Goal: Communication & Community: Answer question/provide support

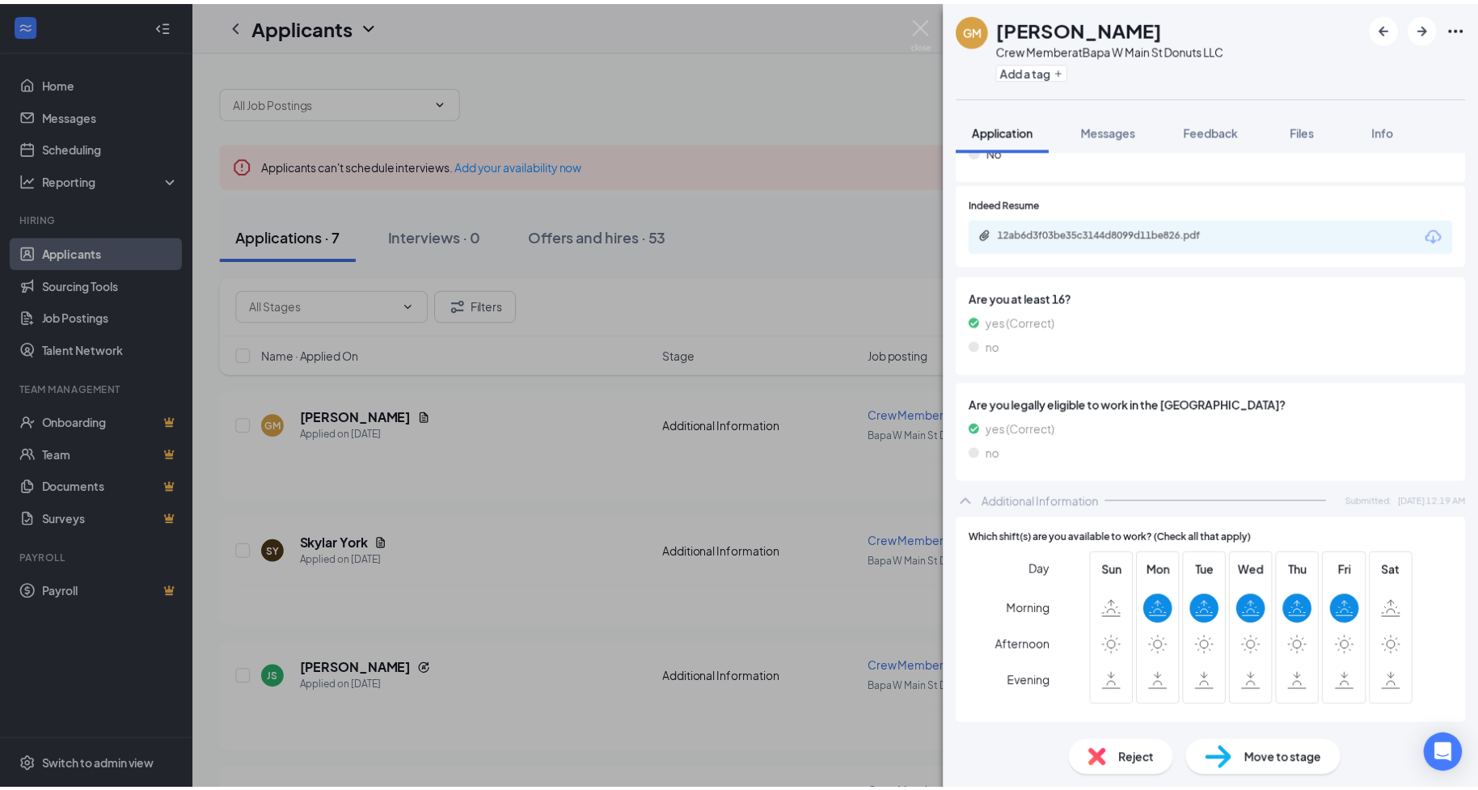
scroll to position [363, 0]
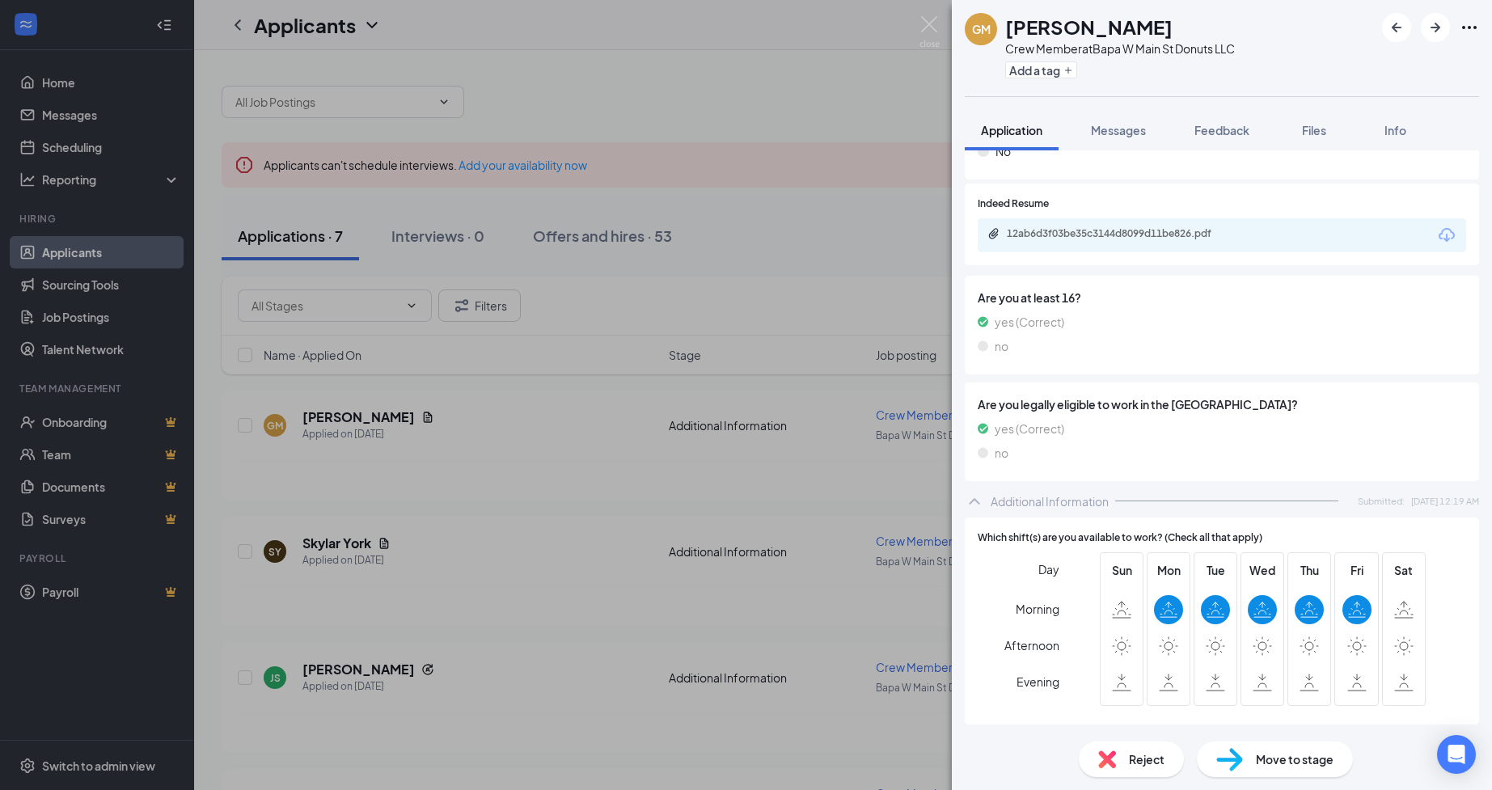
click at [918, 25] on div "GM [PERSON_NAME] Crew Member at [GEOGRAPHIC_DATA] W Main St Donuts LLC Add a ta…" at bounding box center [746, 395] width 1492 height 790
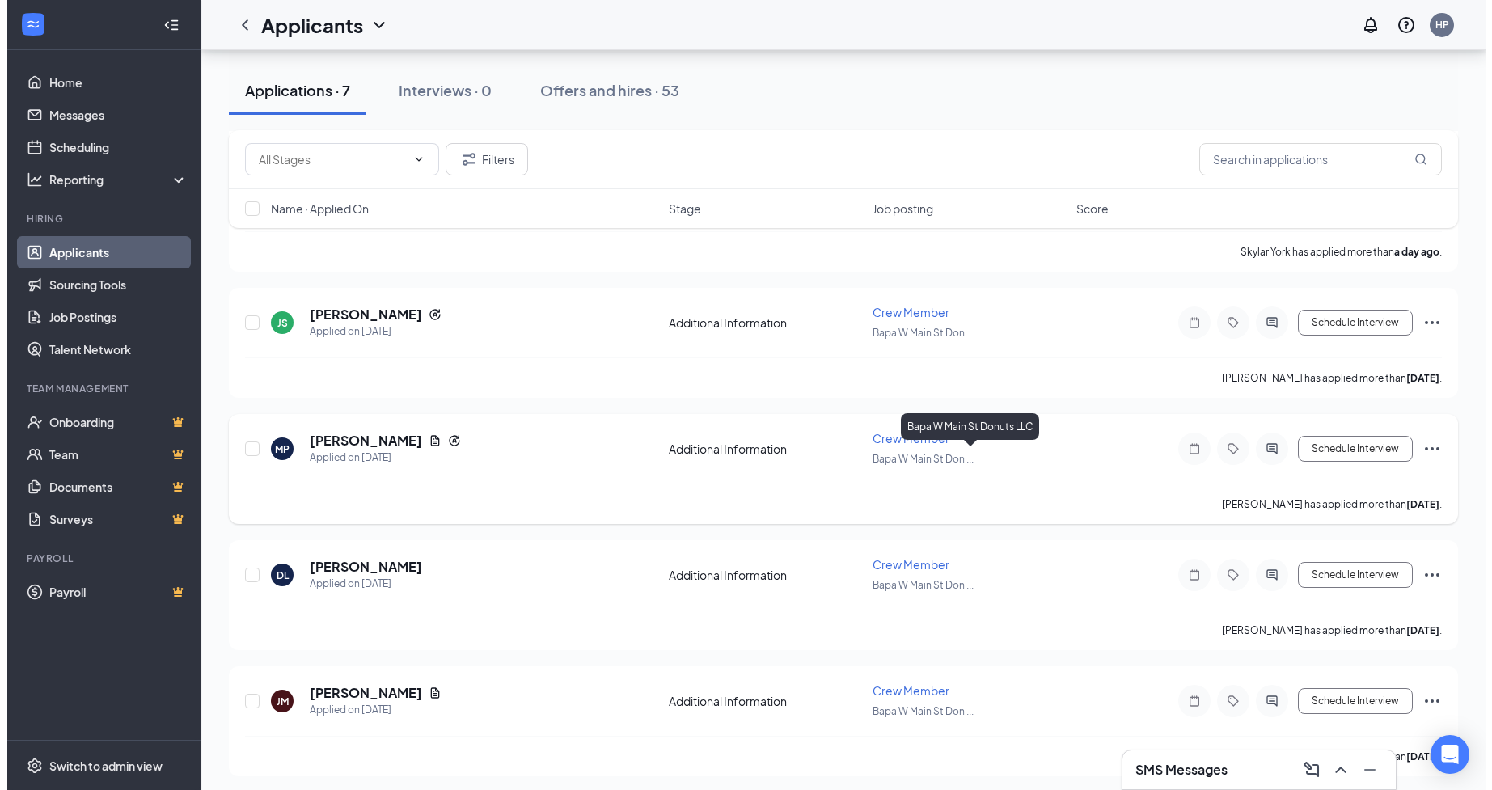
scroll to position [237, 0]
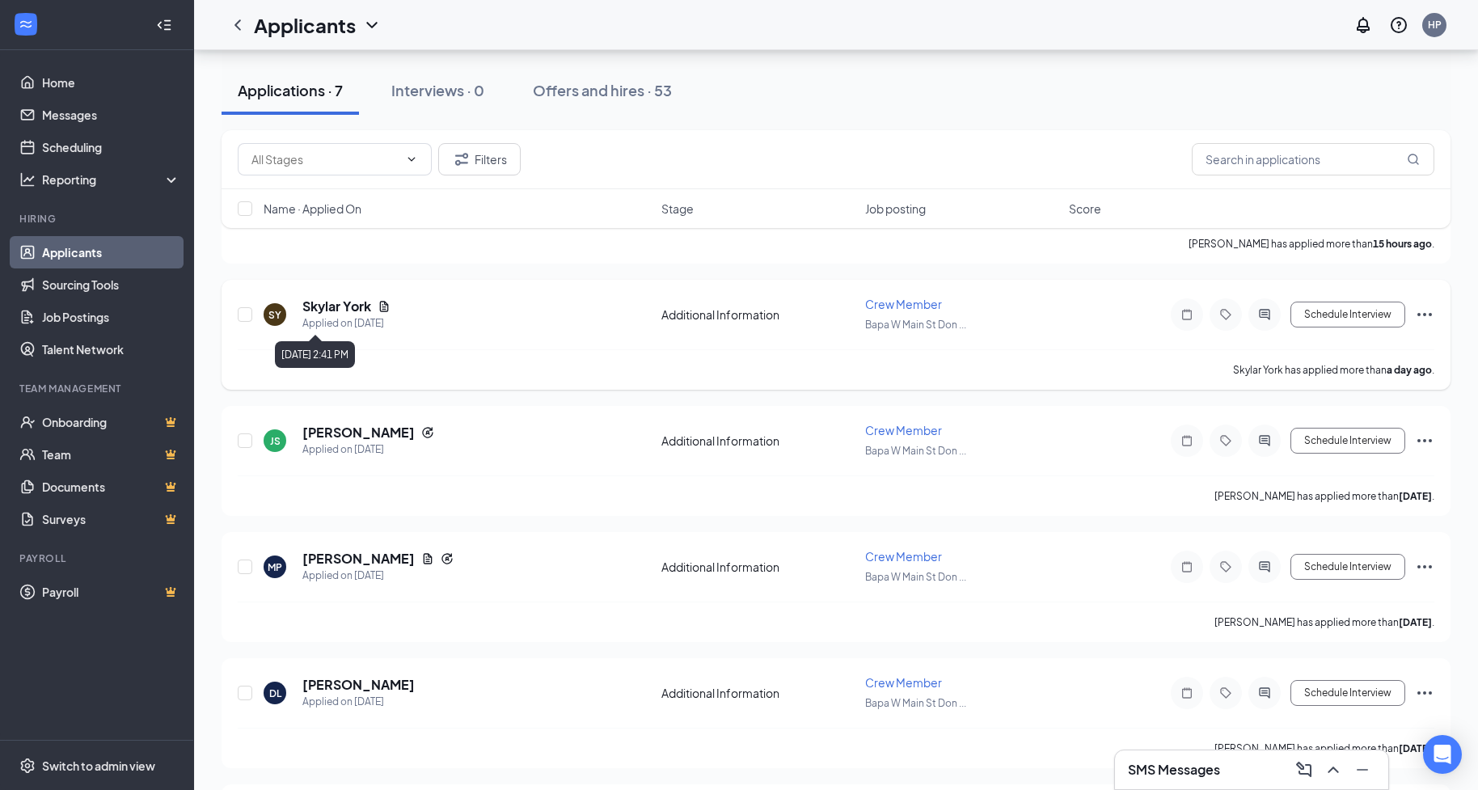
click at [370, 319] on div "Applied on [DATE]" at bounding box center [346, 323] width 88 height 16
click at [337, 306] on h5 "Skylar York" at bounding box center [336, 307] width 69 height 18
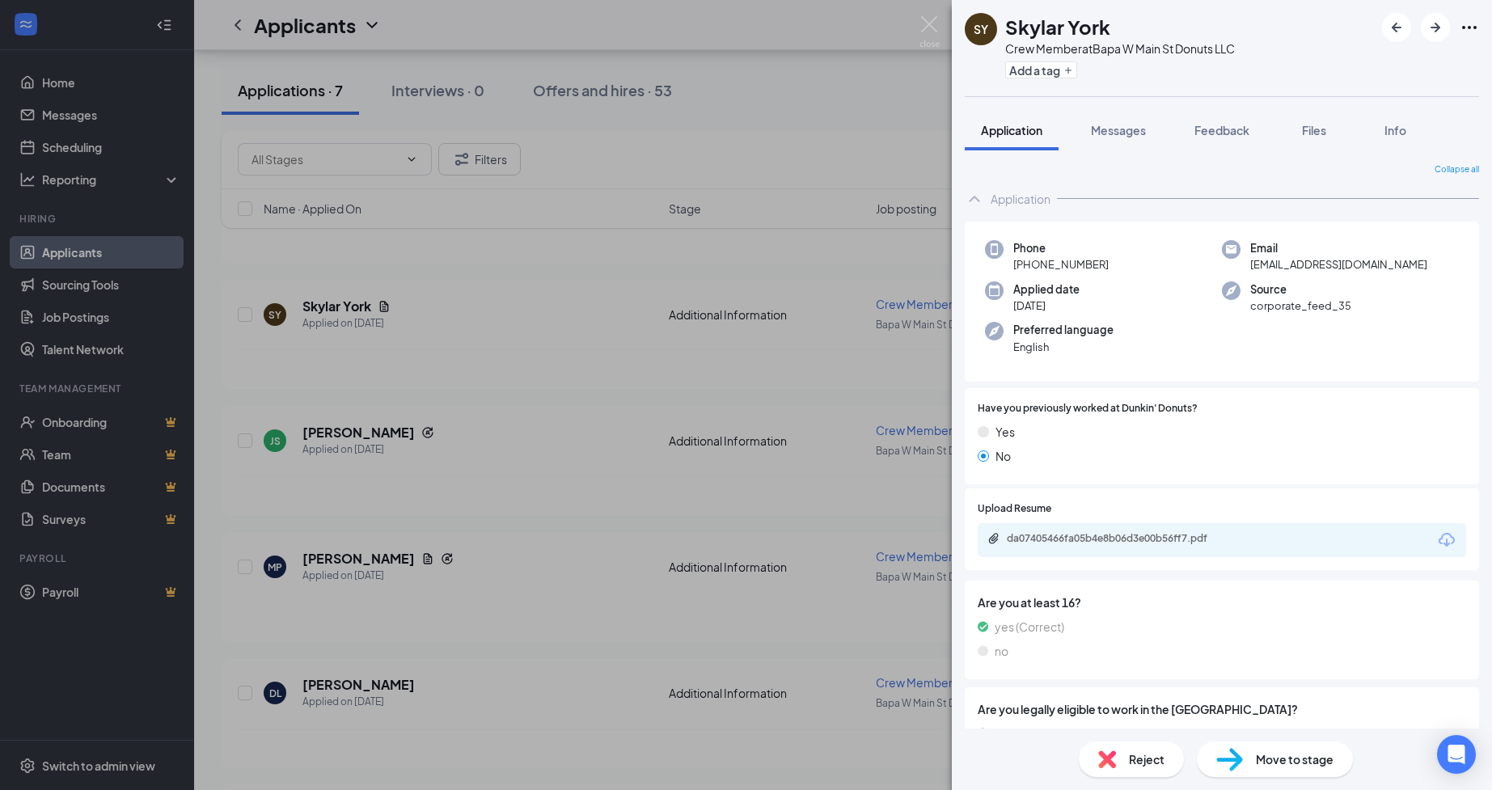
click at [688, 481] on div "SY Skylar York Crew Member at [GEOGRAPHIC_DATA] W Main St Donuts LLC Add a tag …" at bounding box center [746, 395] width 1492 height 790
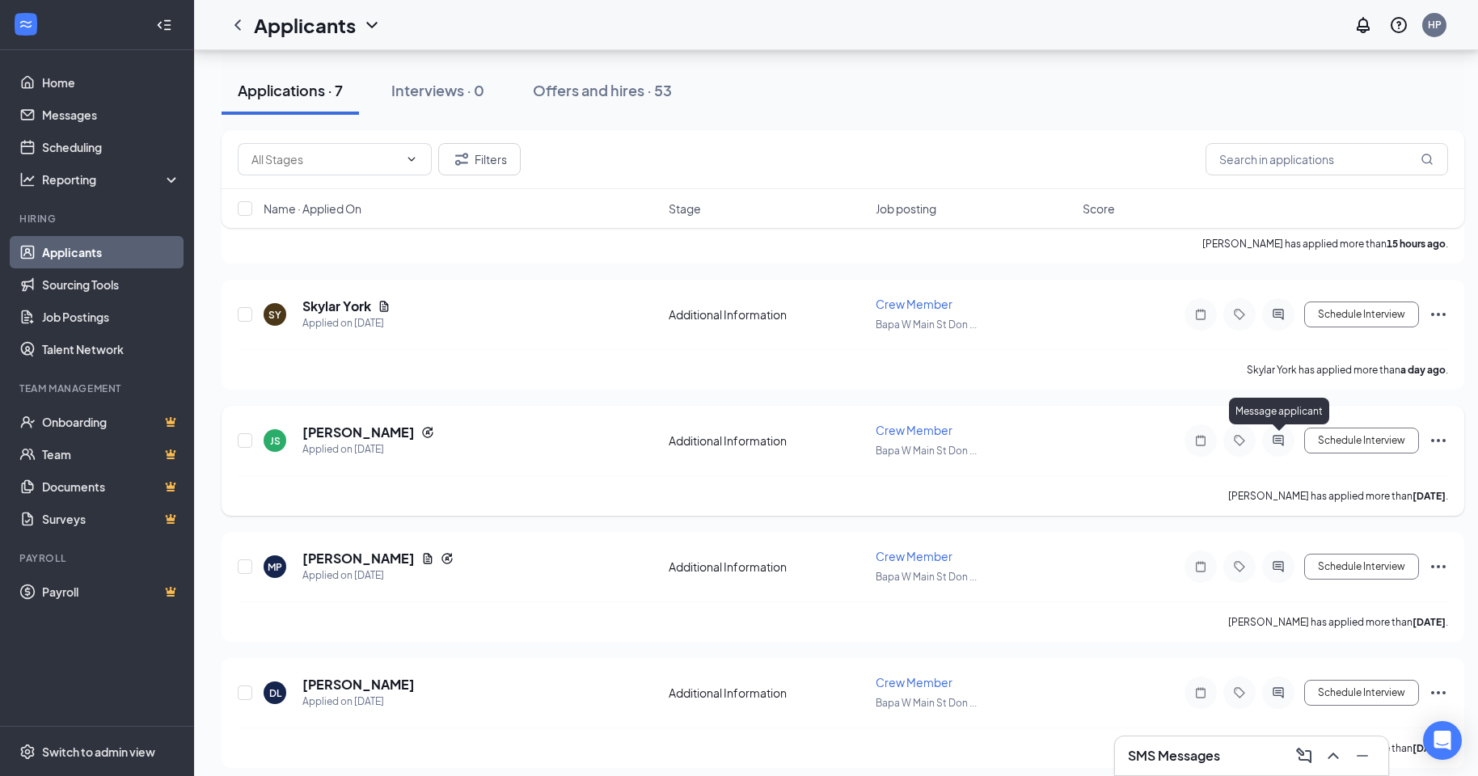
click at [1274, 437] on icon "ActiveChat" at bounding box center [1278, 440] width 19 height 13
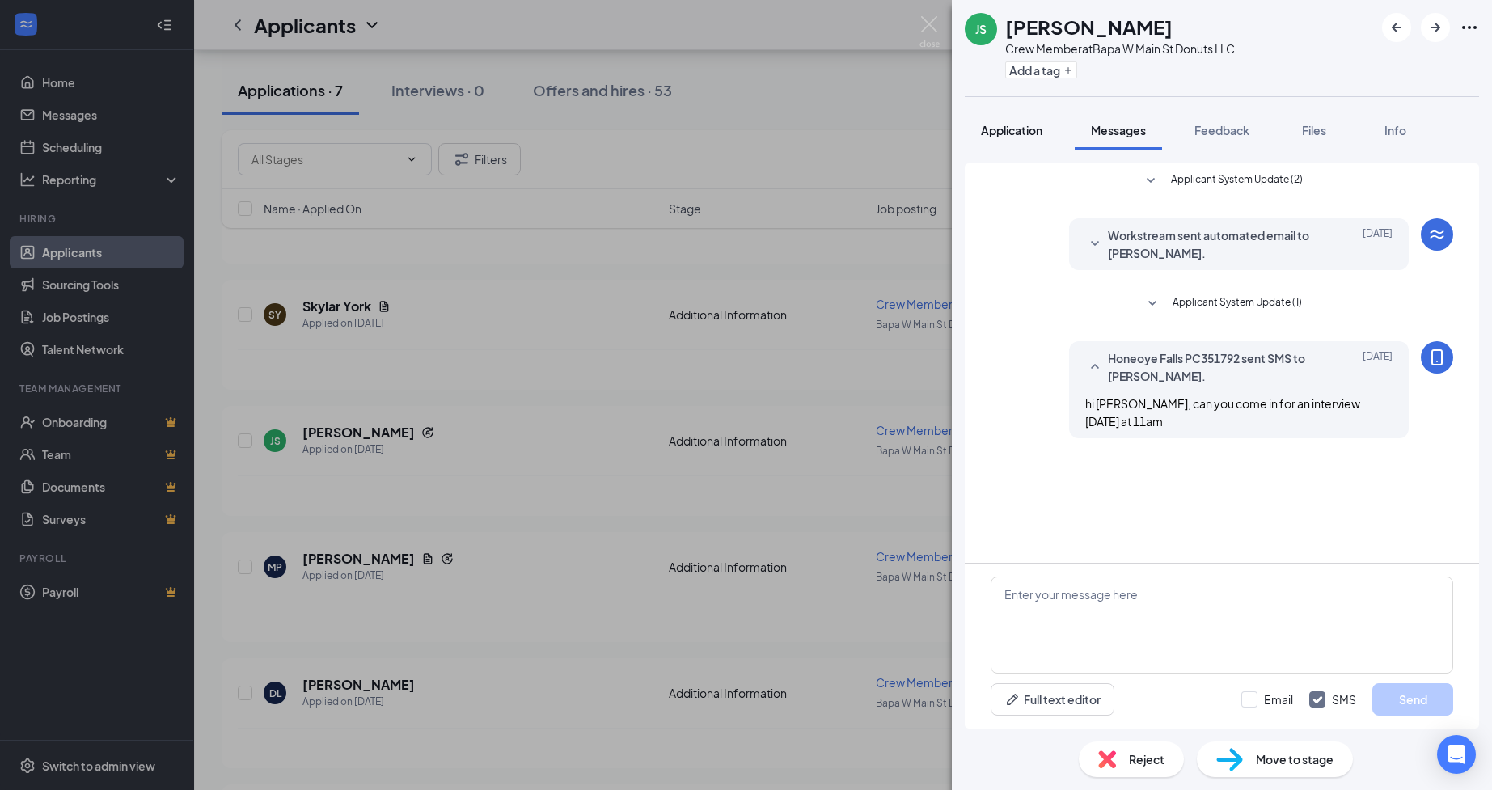
click at [995, 139] on button "Application" at bounding box center [1012, 130] width 94 height 40
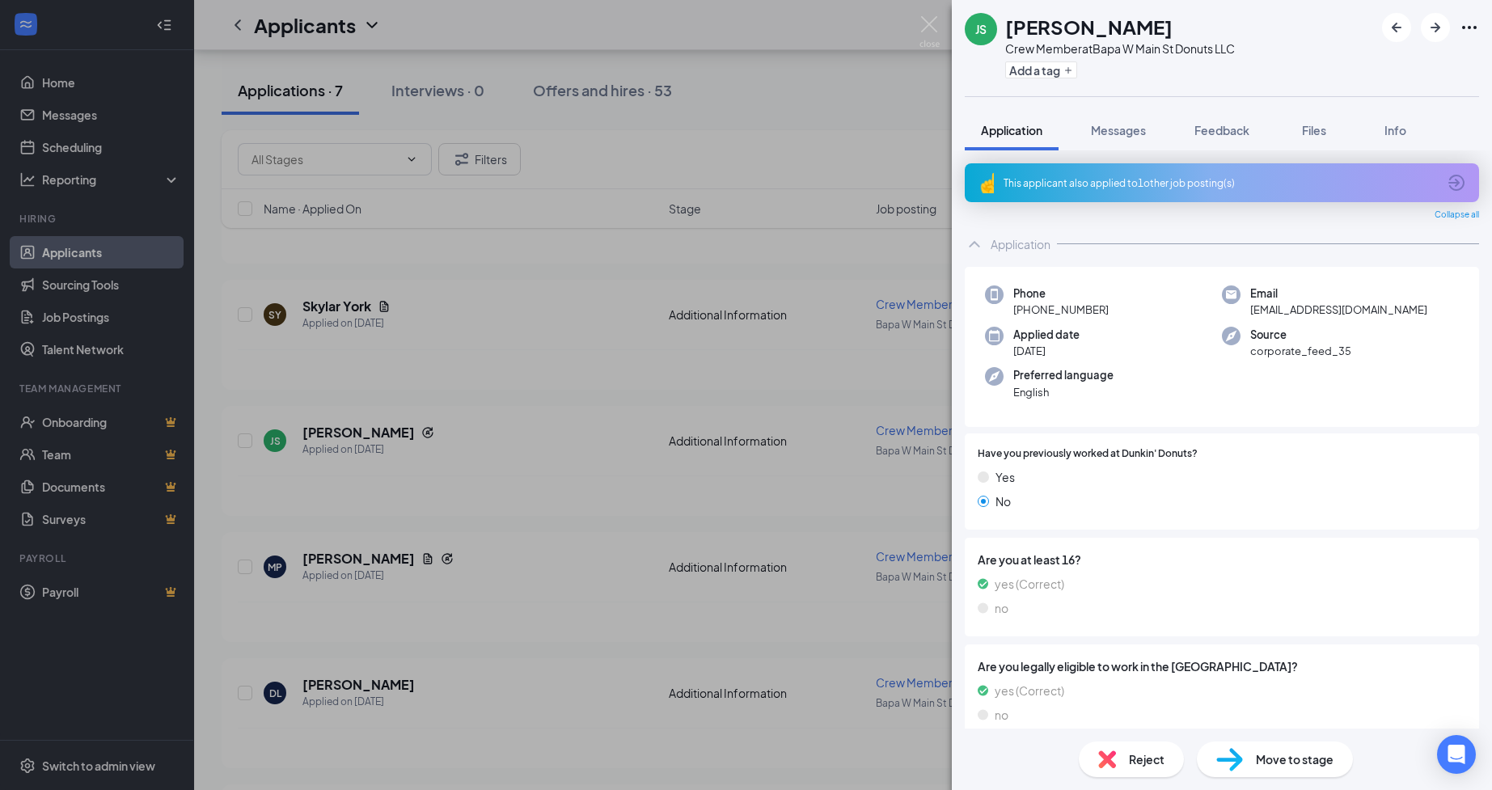
click at [816, 598] on div "JS [PERSON_NAME] Crew Member at [GEOGRAPHIC_DATA] W Main St Donuts LLC Add a ta…" at bounding box center [746, 395] width 1492 height 790
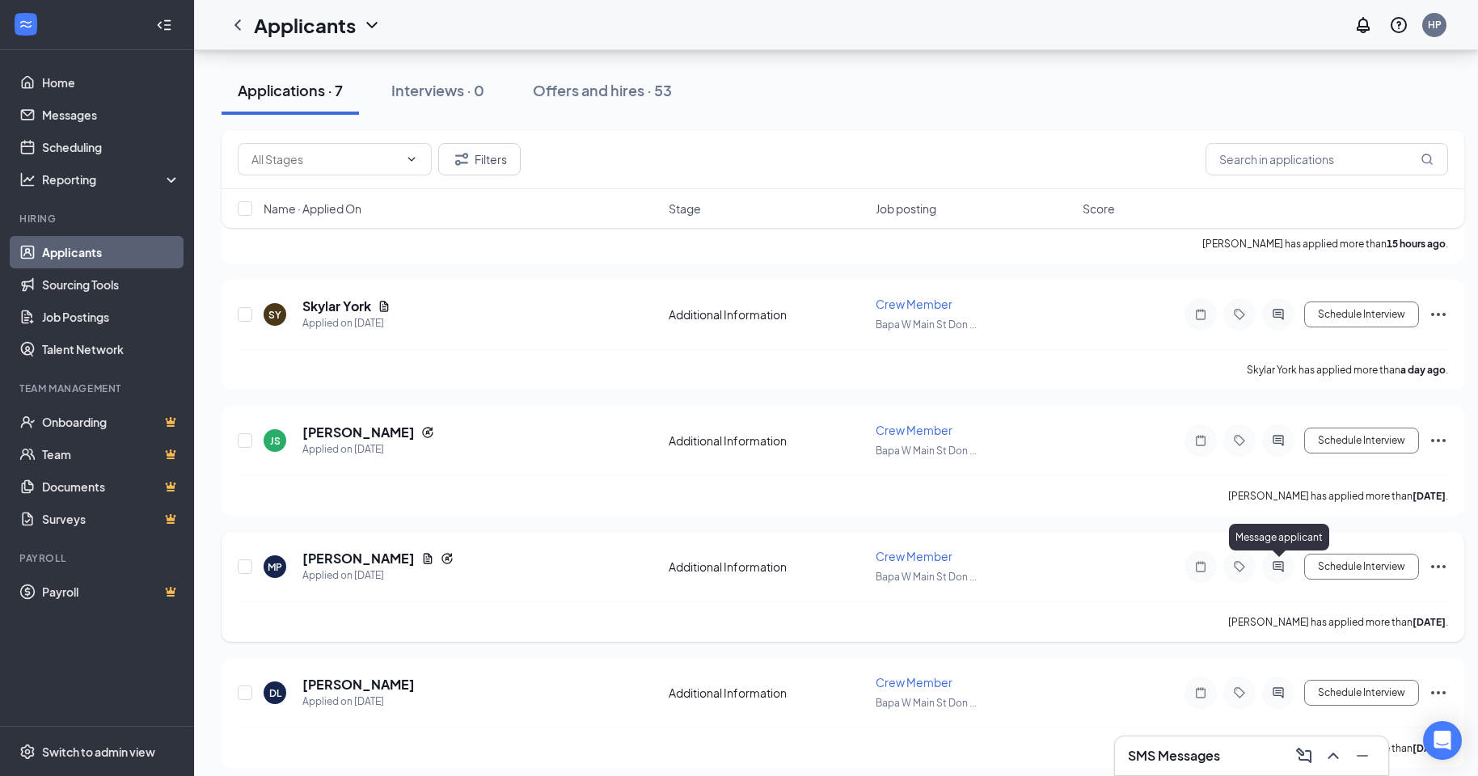
click at [1282, 564] on icon "ActiveChat" at bounding box center [1278, 566] width 11 height 11
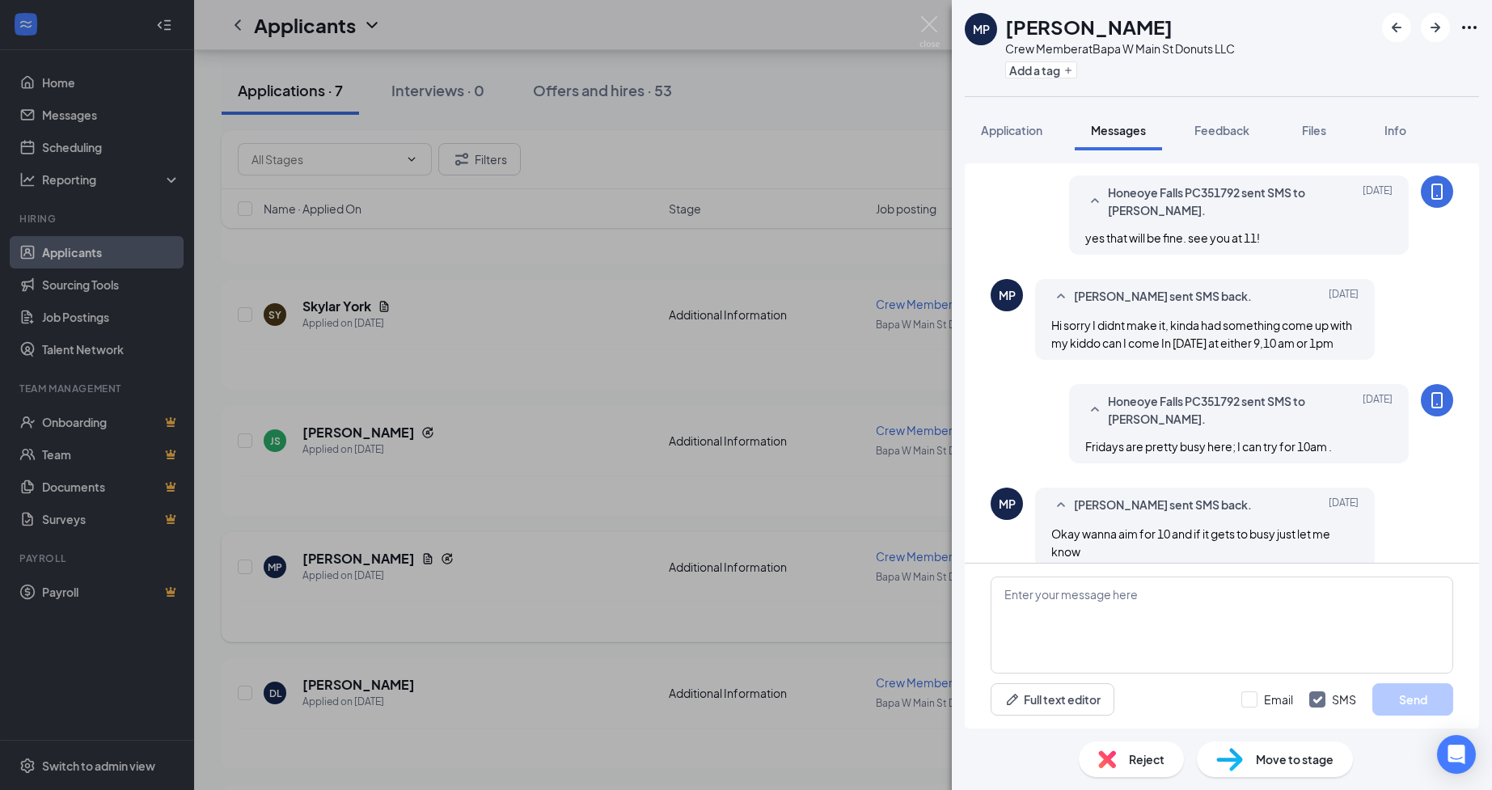
scroll to position [628, 0]
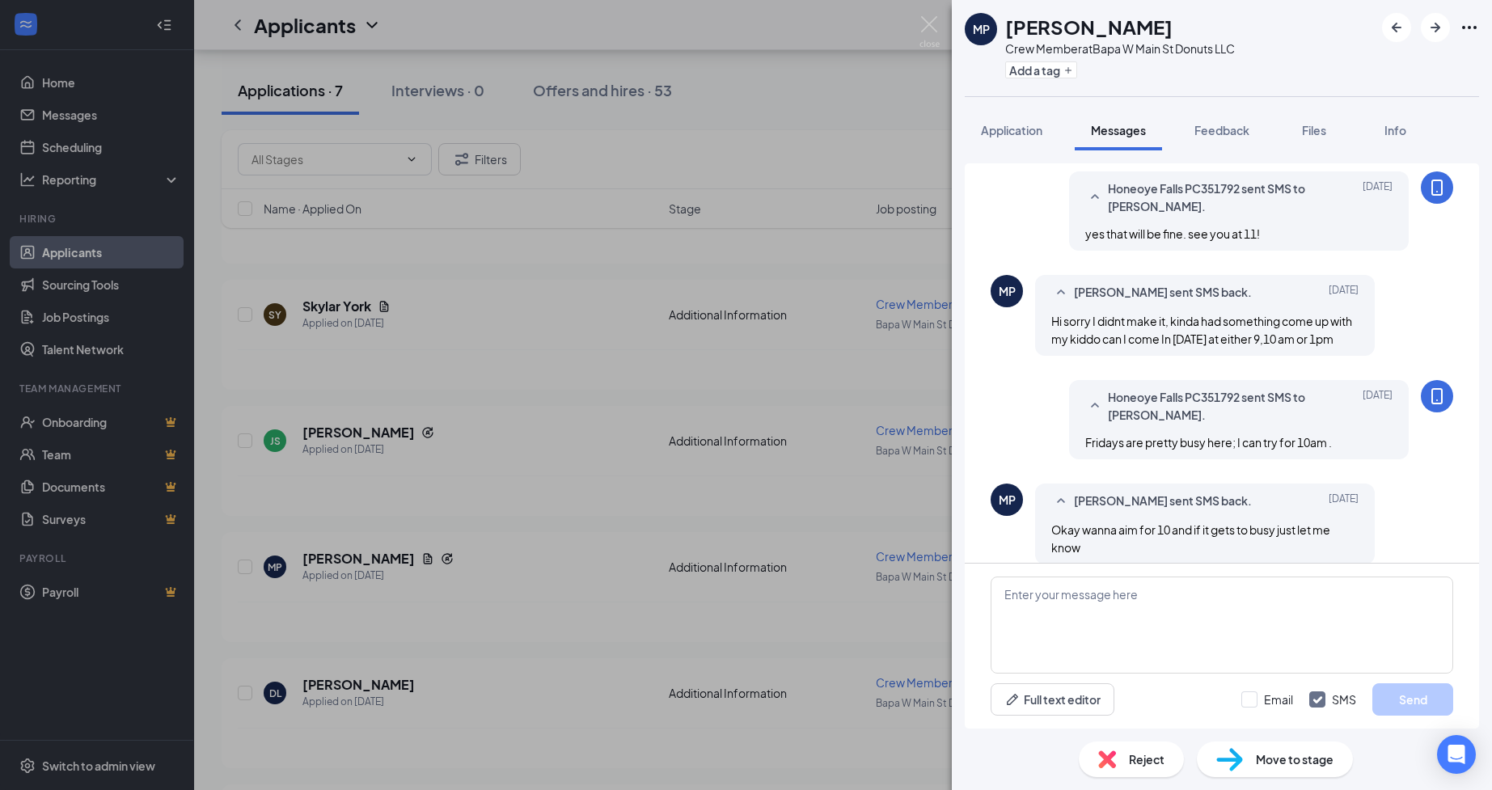
click at [812, 708] on div "MP [PERSON_NAME] Crew Member at [GEOGRAPHIC_DATA] W Main St Donuts LLC Add a ta…" at bounding box center [746, 395] width 1492 height 790
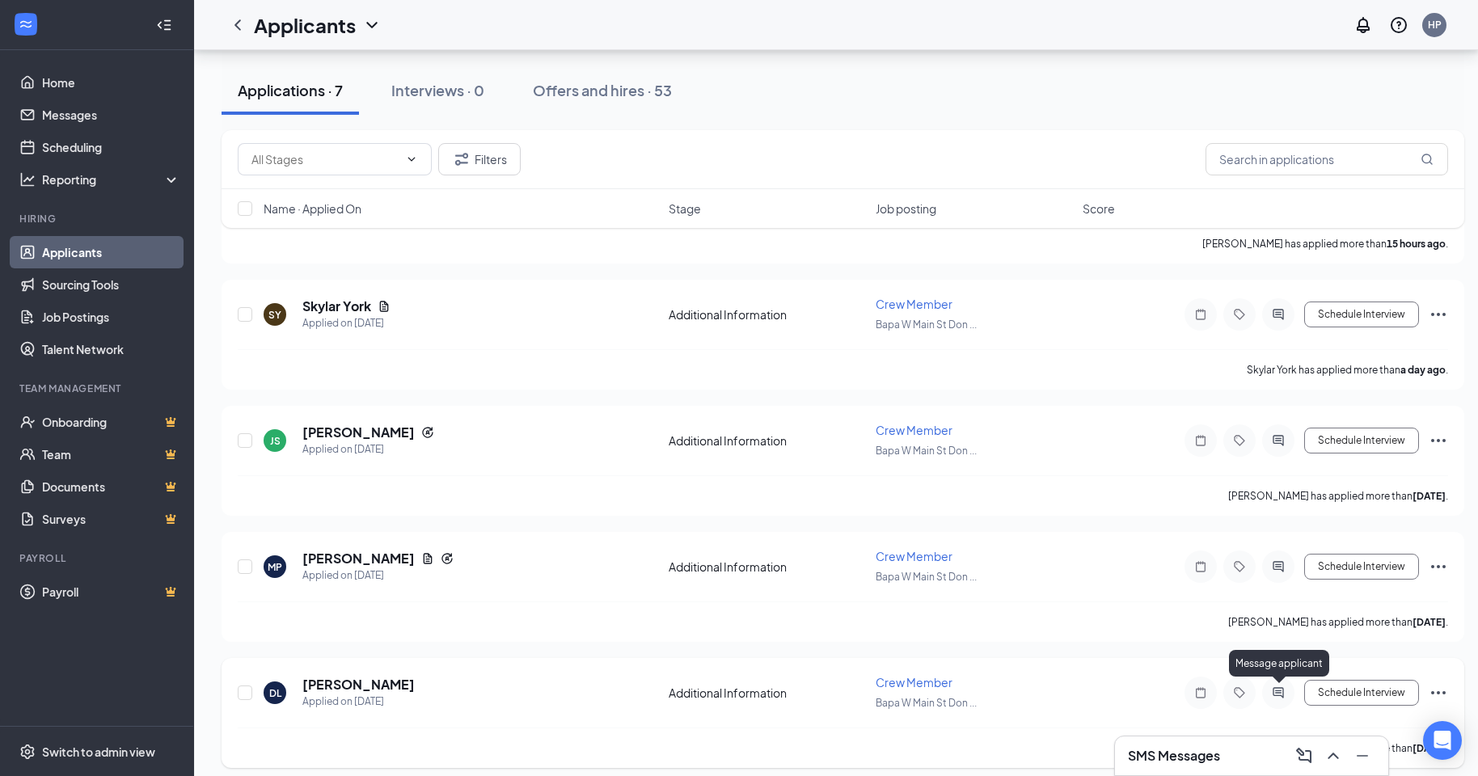
click at [1275, 692] on icon "ActiveChat" at bounding box center [1278, 693] width 19 height 13
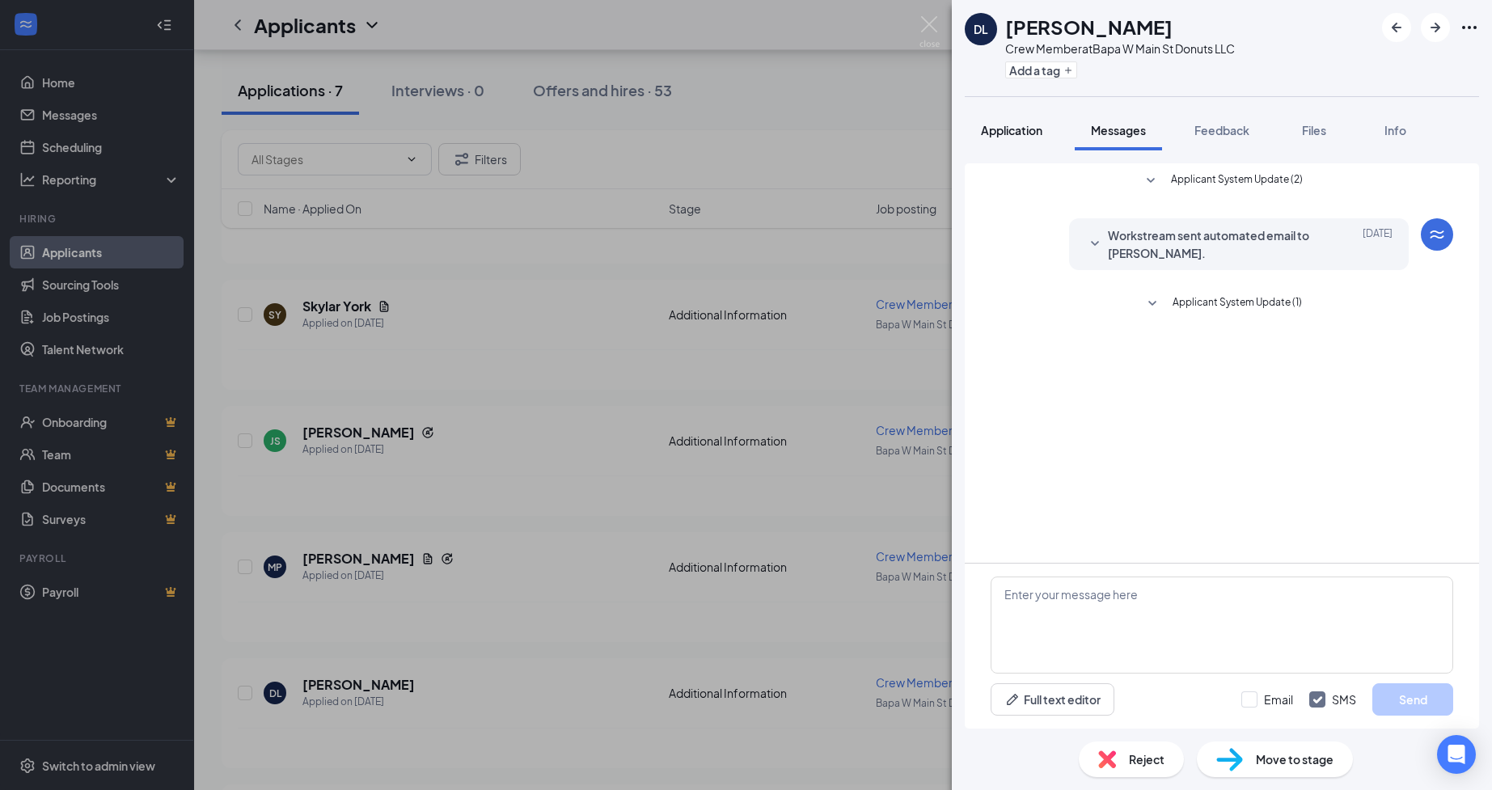
click at [1029, 135] on span "Application" at bounding box center [1011, 130] width 61 height 15
click at [1012, 131] on span "Application" at bounding box center [1011, 130] width 61 height 15
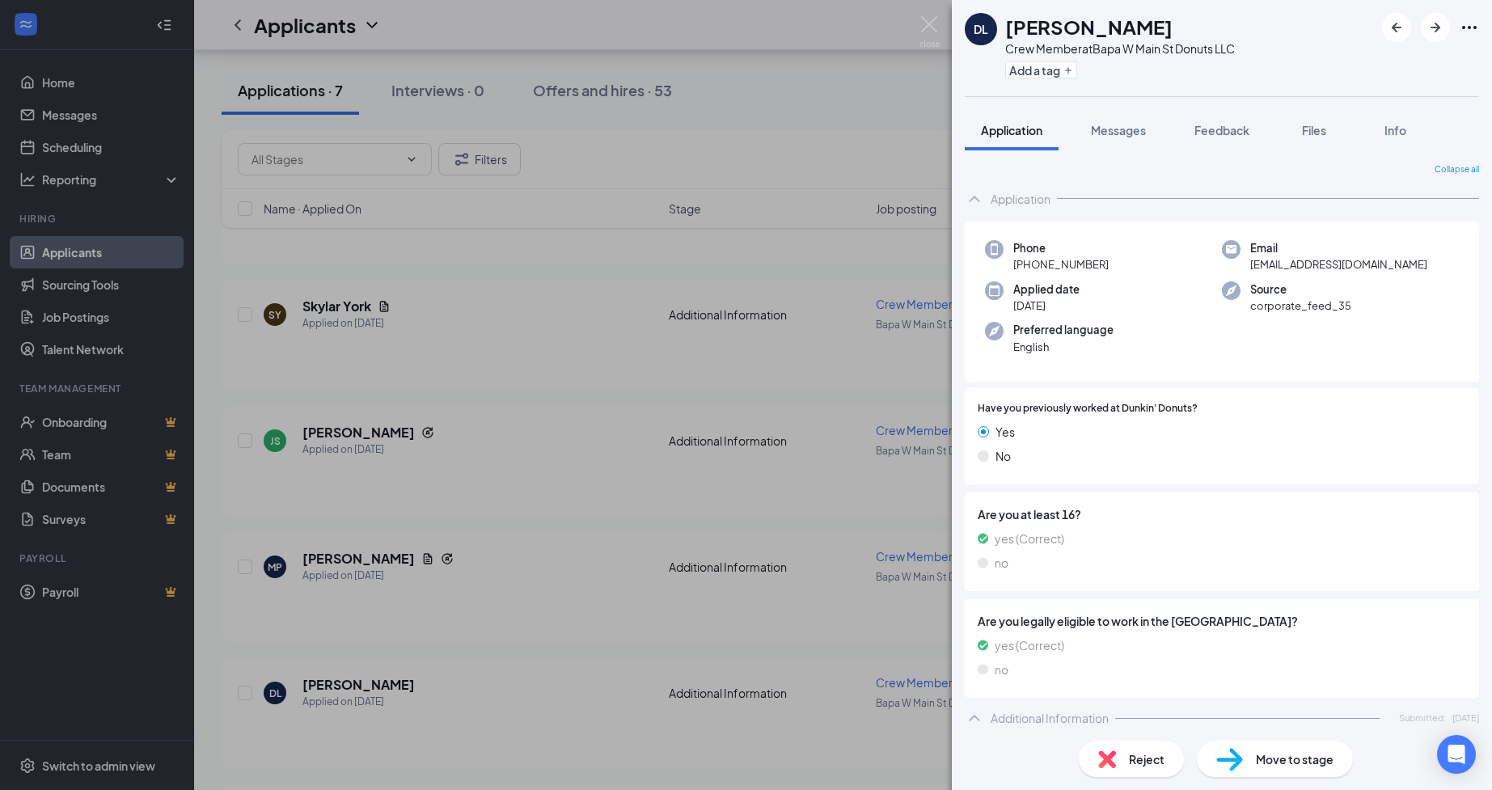
click at [592, 316] on div "DL [PERSON_NAME] Crew Member at [GEOGRAPHIC_DATA] W Main St Donuts LLC Add a ta…" at bounding box center [746, 395] width 1492 height 790
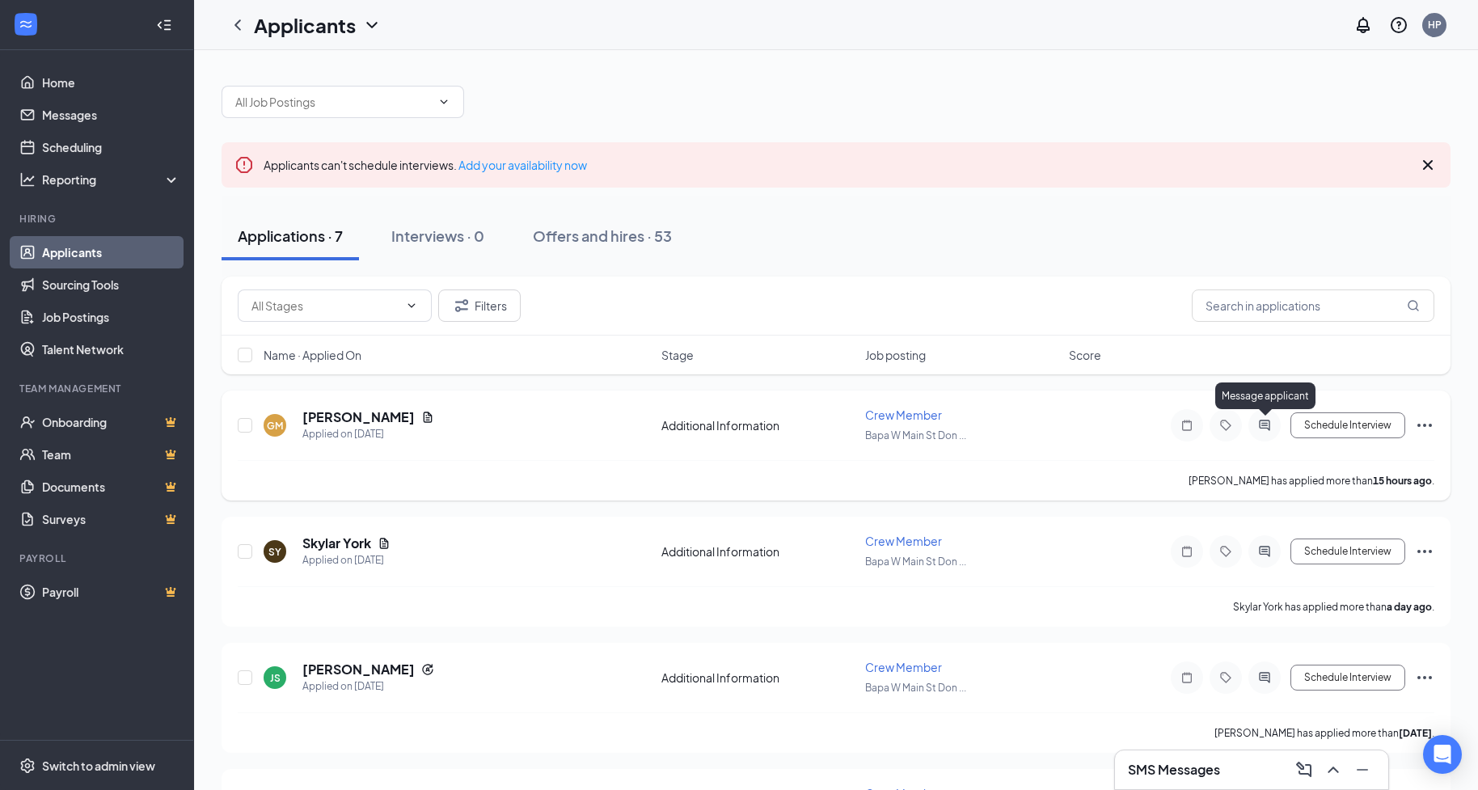
click at [1260, 430] on icon "ActiveChat" at bounding box center [1264, 425] width 19 height 13
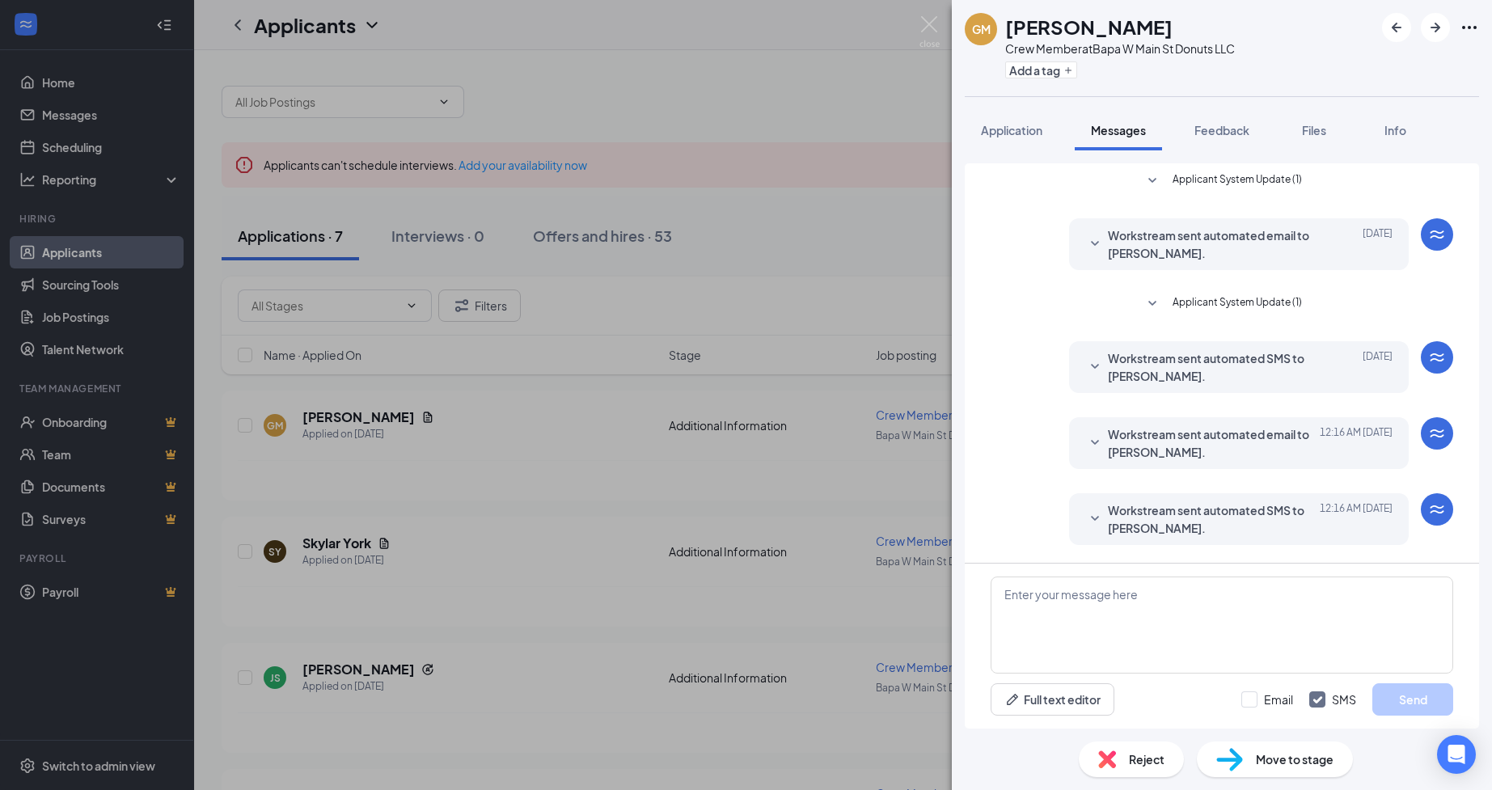
scroll to position [45, 0]
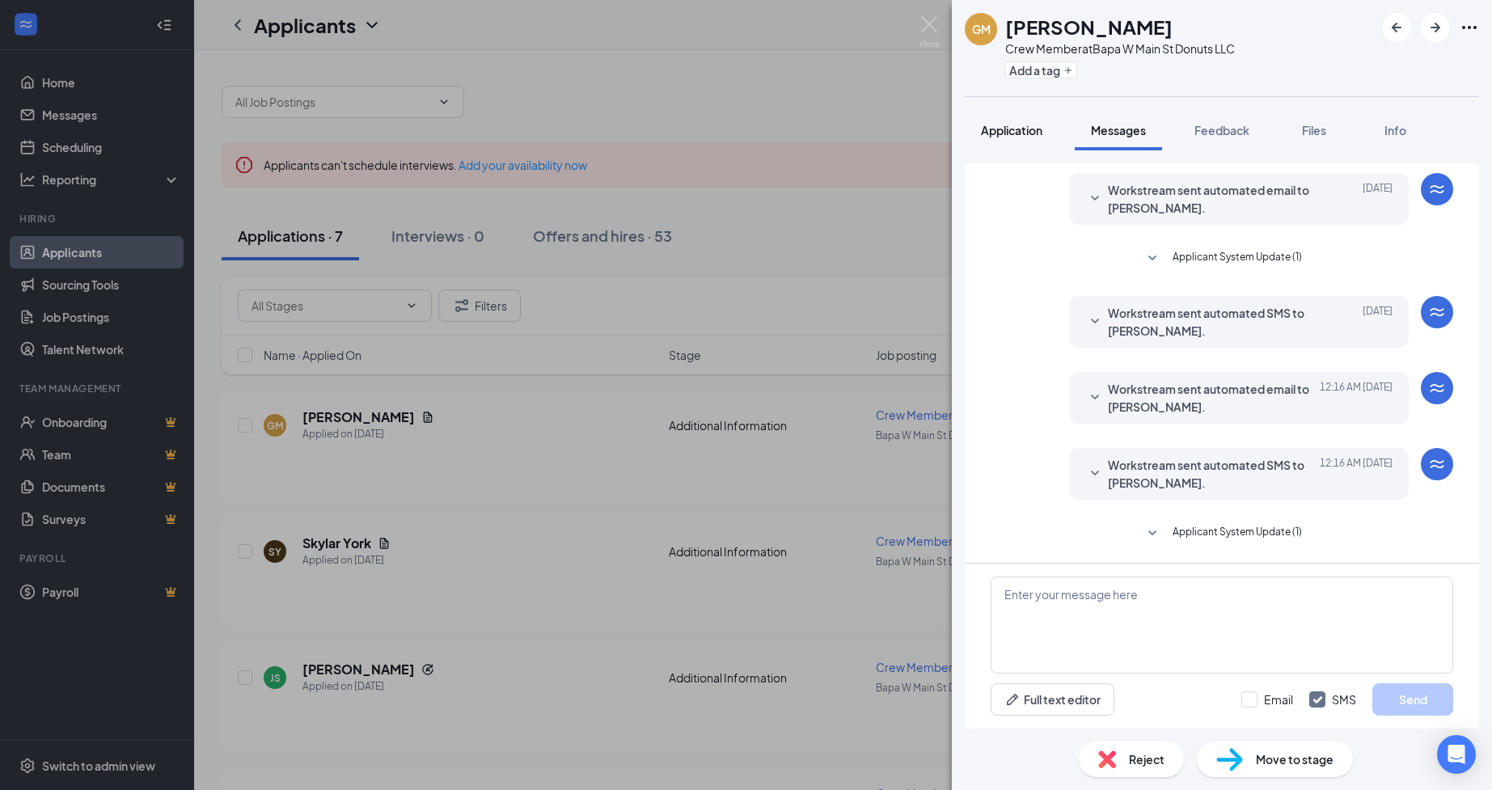
click at [1025, 131] on span "Application" at bounding box center [1011, 130] width 61 height 15
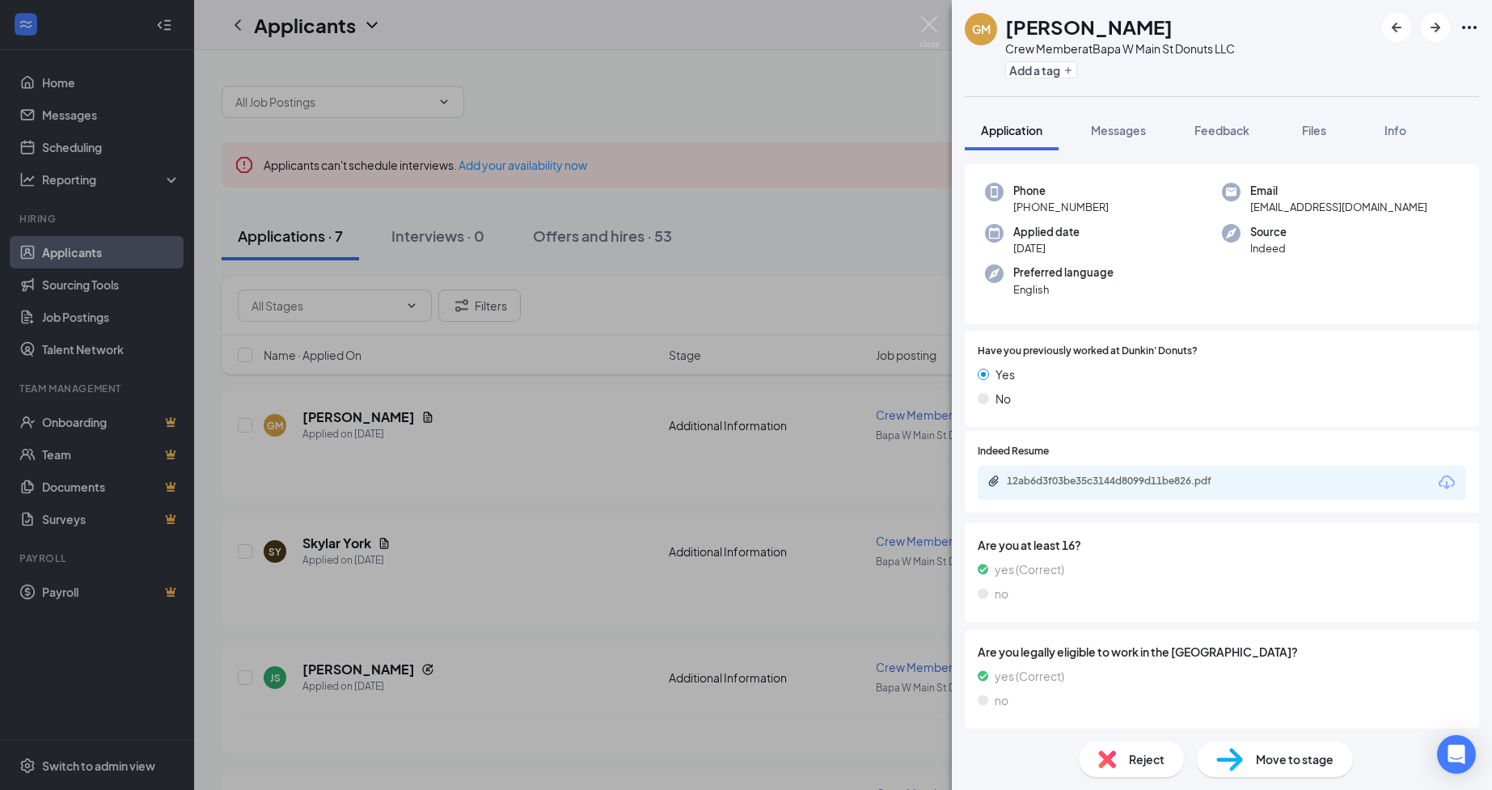
scroll to position [103, 0]
click at [1111, 135] on span "Messages" at bounding box center [1118, 130] width 55 height 15
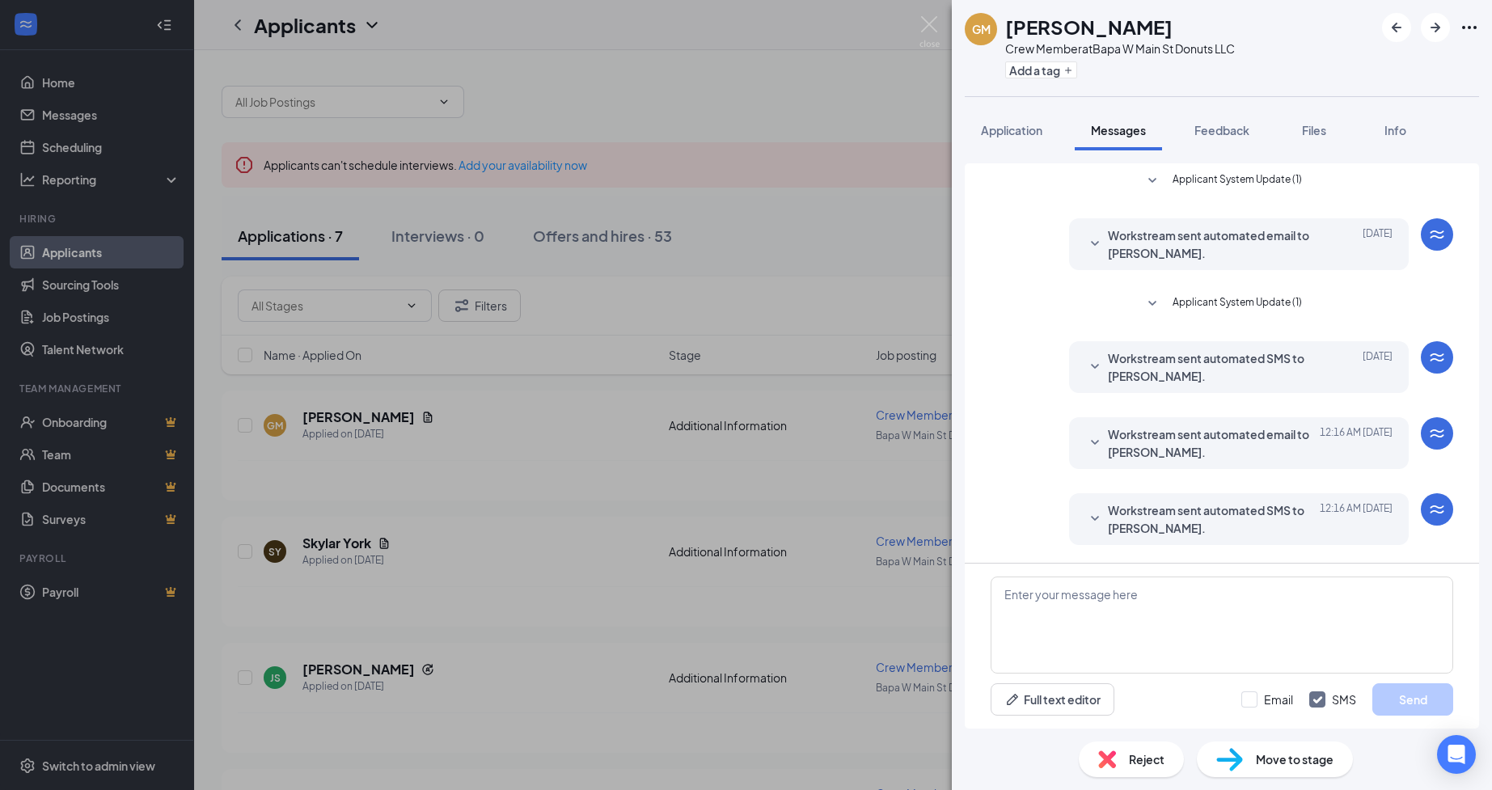
scroll to position [45, 0]
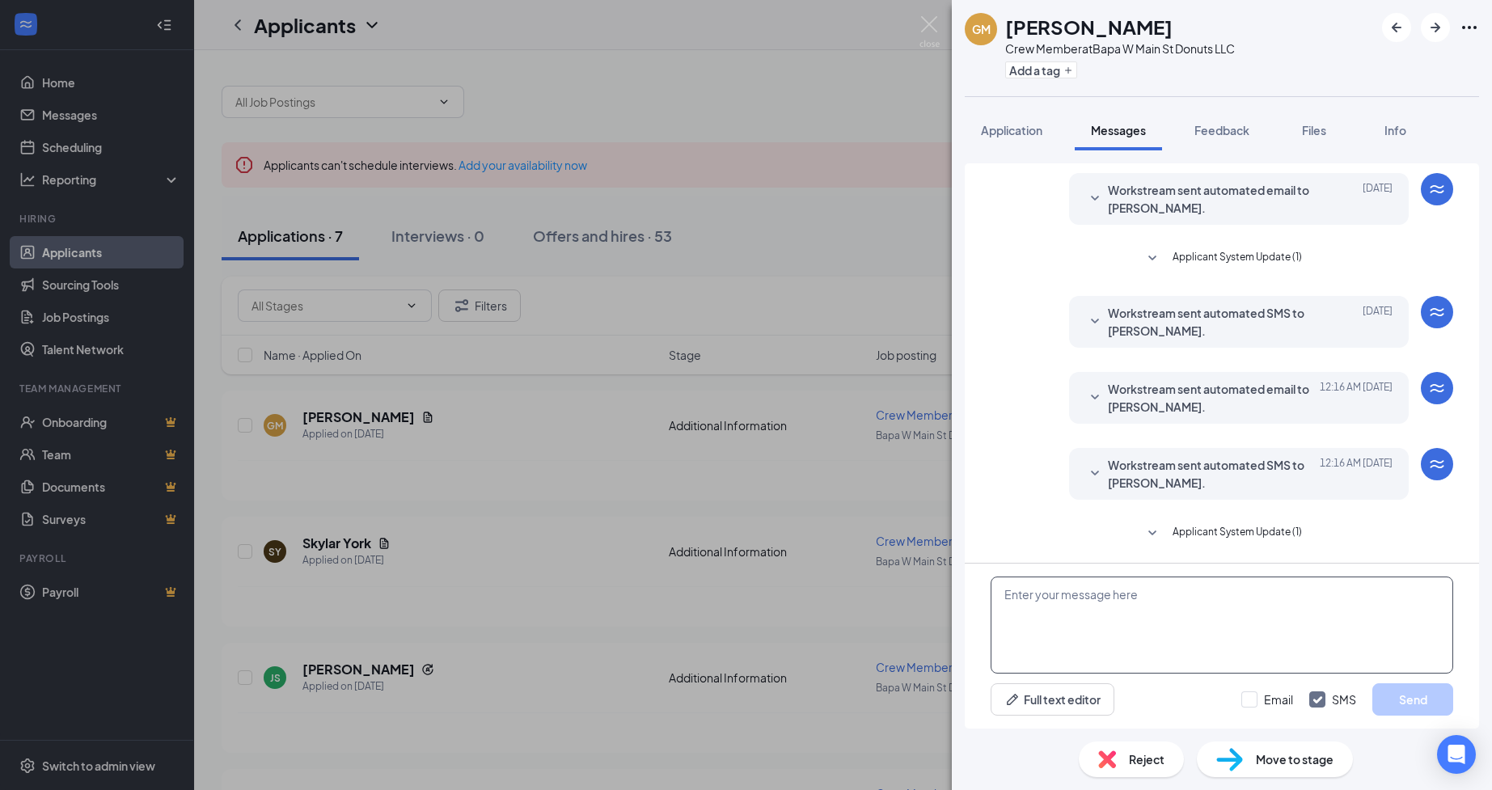
click at [1152, 611] on textarea at bounding box center [1222, 625] width 463 height 97
type textarea "h"
type textarea "Hi [PERSON_NAME], are you available to come for an interview [DATE] at 11am?"
click at [1431, 700] on button "Send" at bounding box center [1412, 699] width 81 height 32
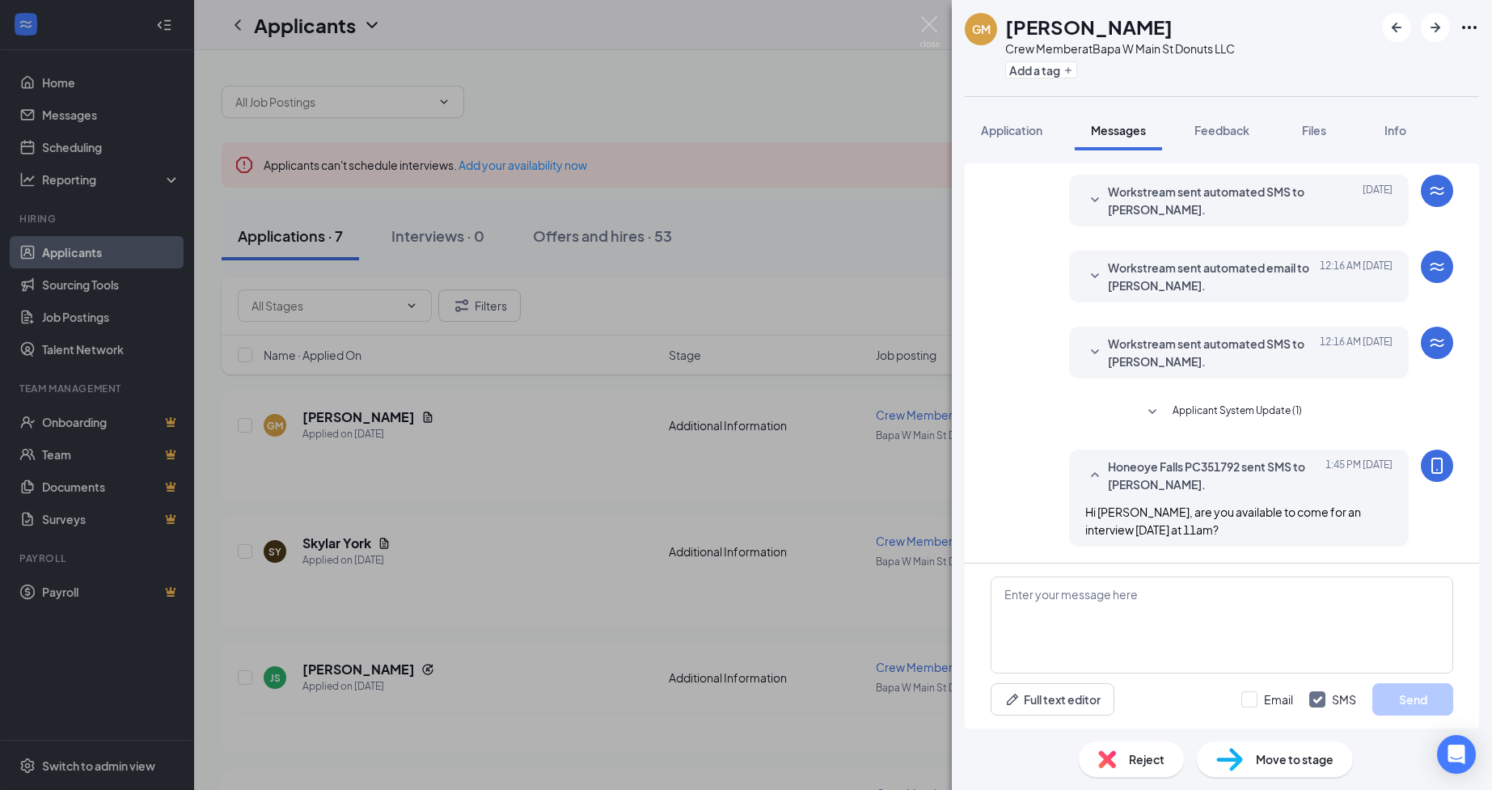
click at [619, 544] on div "GM [PERSON_NAME] Crew Member at [GEOGRAPHIC_DATA] W Main St Donuts LLC Add a ta…" at bounding box center [746, 395] width 1492 height 790
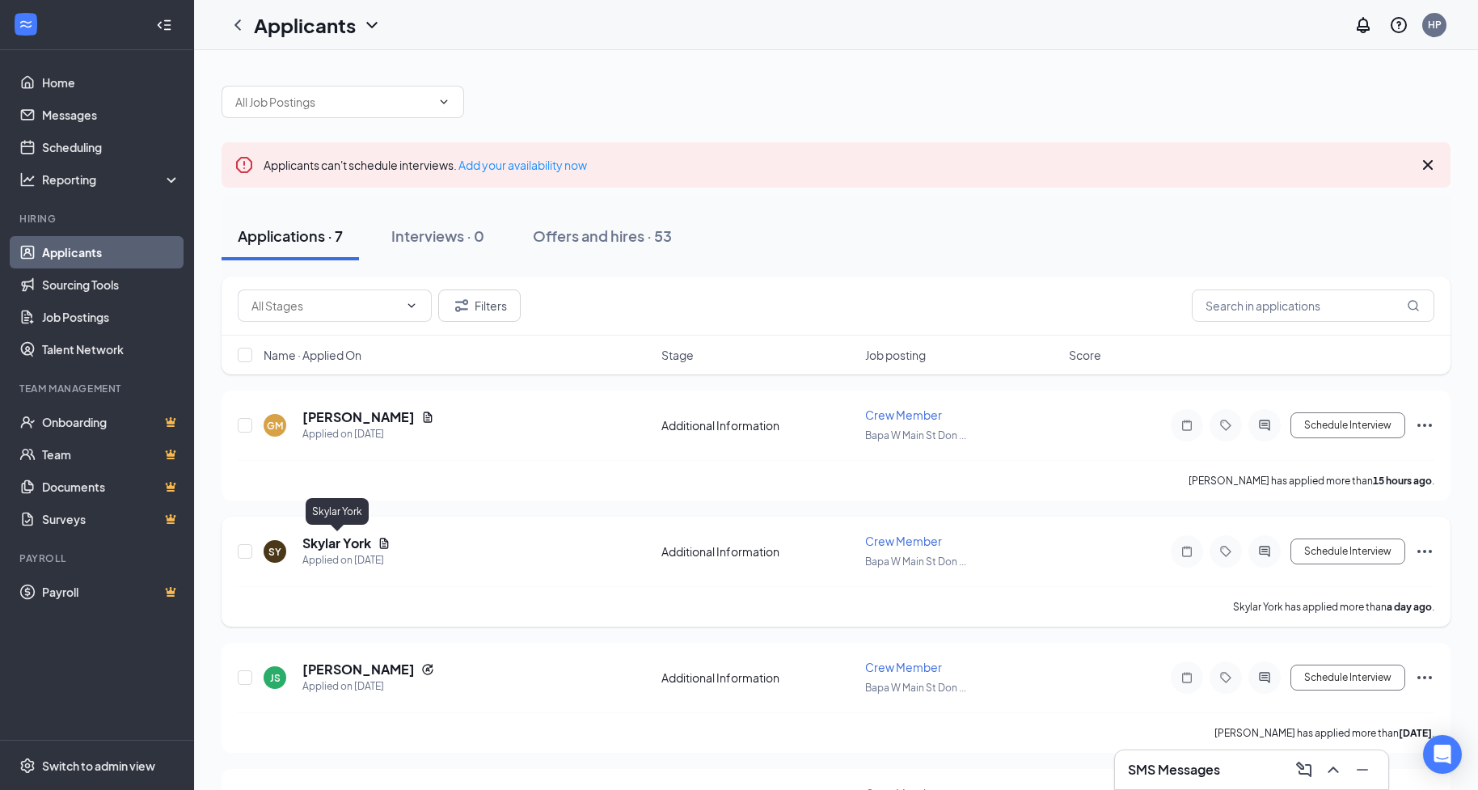
click at [322, 544] on h5 "Skylar York" at bounding box center [336, 544] width 69 height 18
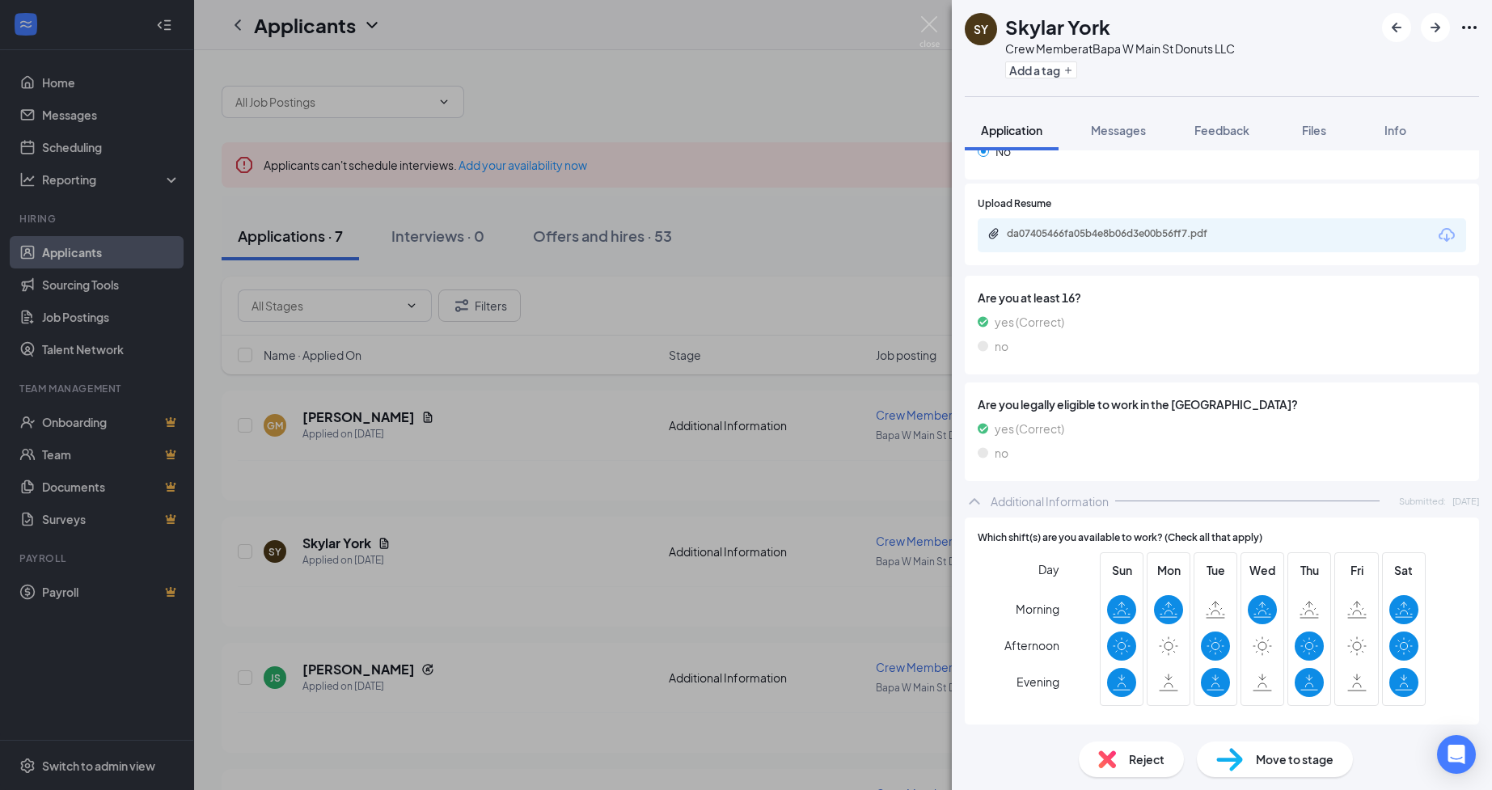
scroll to position [318, 0]
click at [1118, 130] on span "Messages" at bounding box center [1118, 130] width 55 height 15
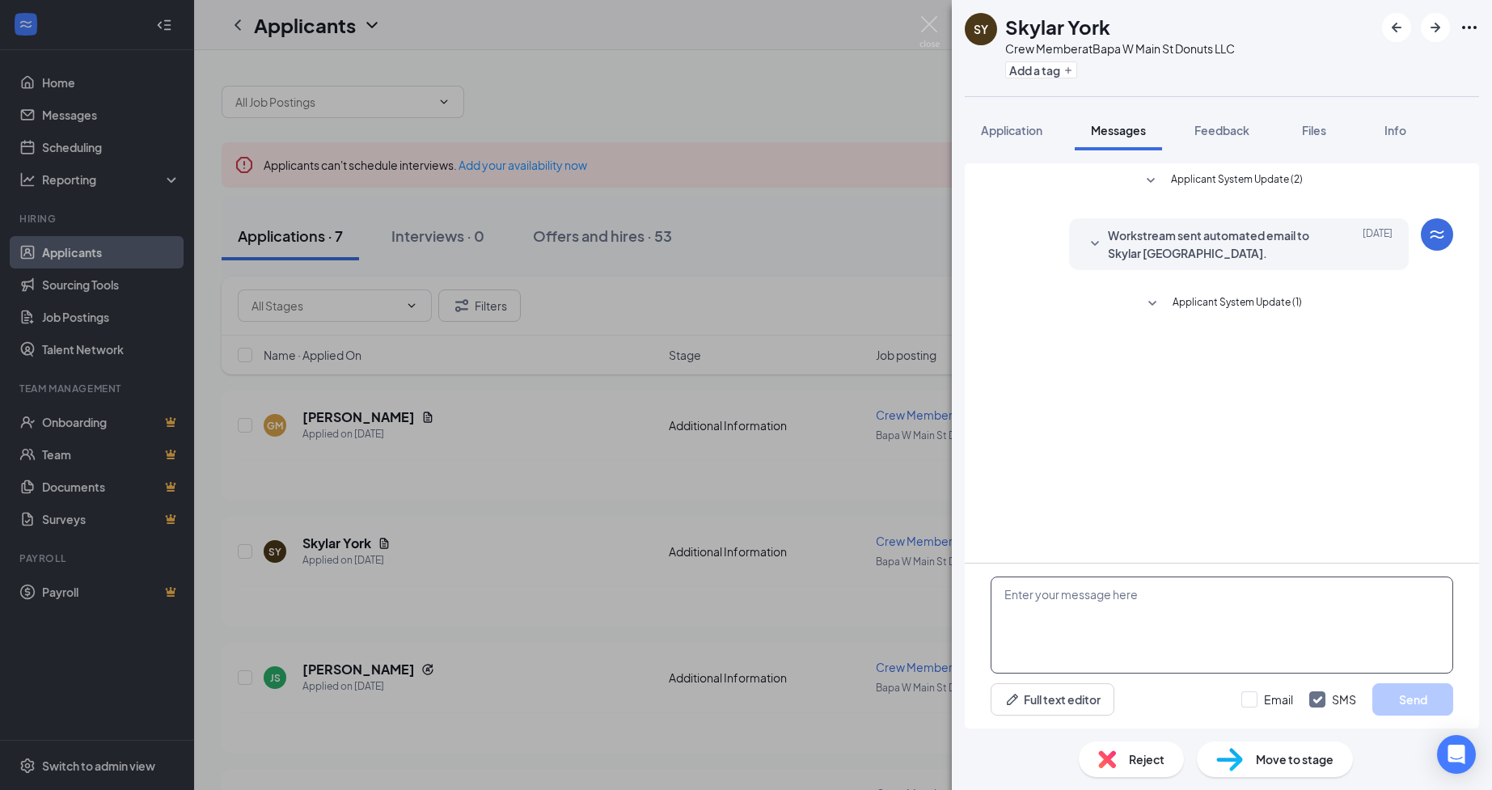
click at [1093, 612] on textarea at bounding box center [1222, 625] width 463 height 97
click at [1084, 605] on textarea "Hi [PERSON_NAME]," at bounding box center [1222, 625] width 463 height 97
click at [1334, 595] on textarea "Hi [PERSON_NAME], are you available for an interview [DATE] at 1pm?" at bounding box center [1222, 625] width 463 height 97
type textarea "Hi [PERSON_NAME], are you available for an interview [DATE] at 1pm?"
click at [1400, 701] on button "Send" at bounding box center [1412, 699] width 81 height 32
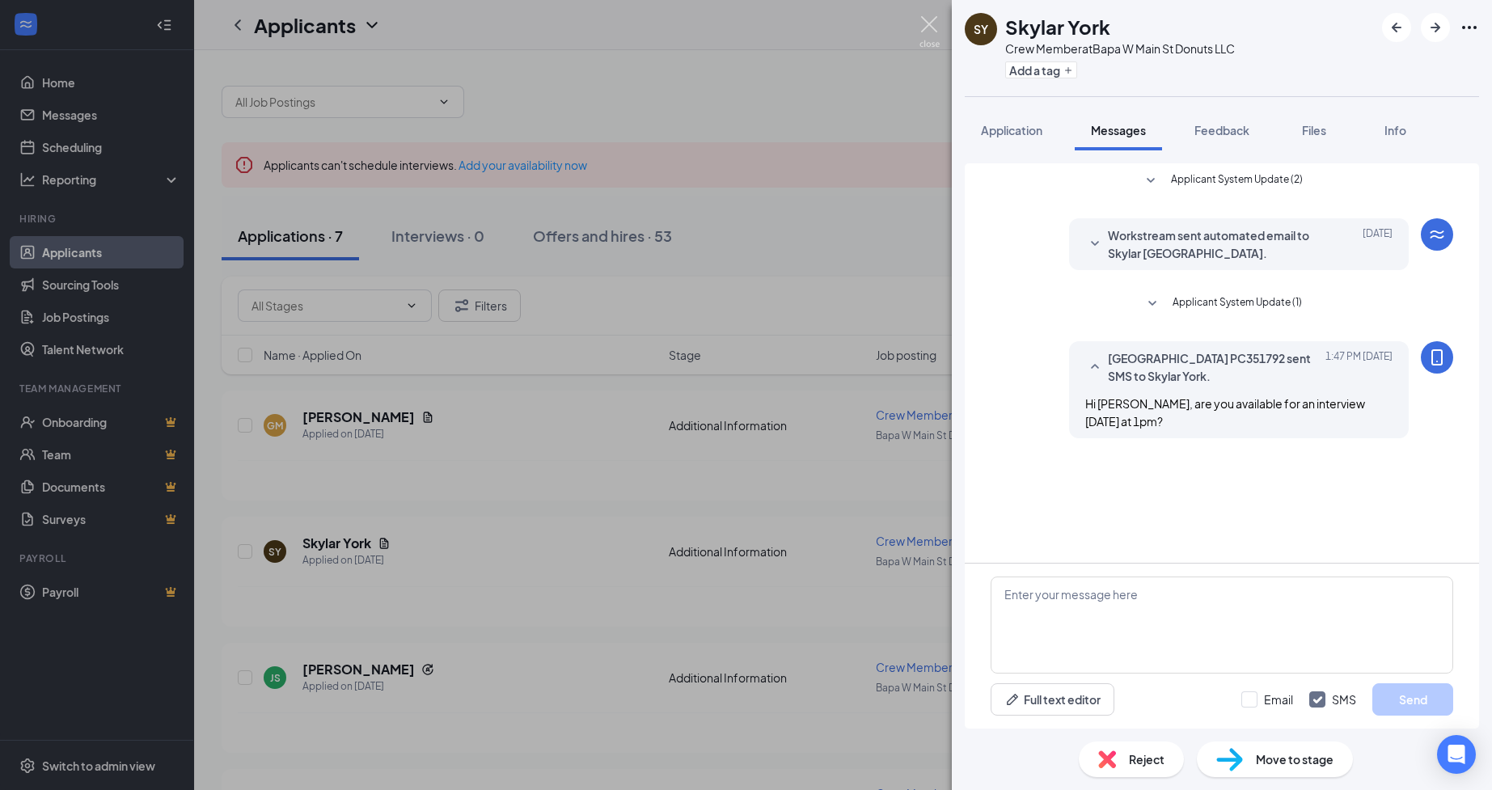
click at [935, 19] on img at bounding box center [929, 32] width 20 height 32
